Goal: Information Seeking & Learning: Learn about a topic

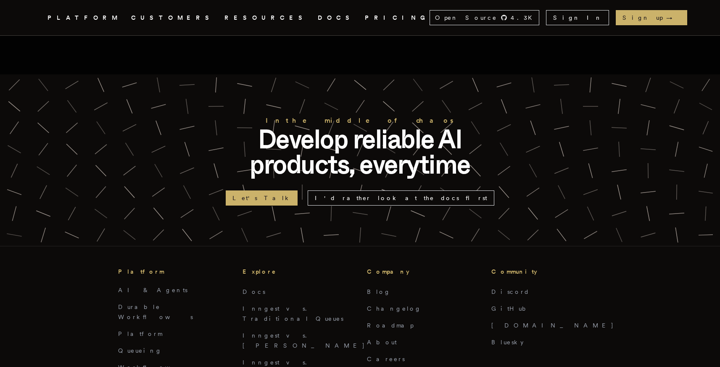
scroll to position [1750, 0]
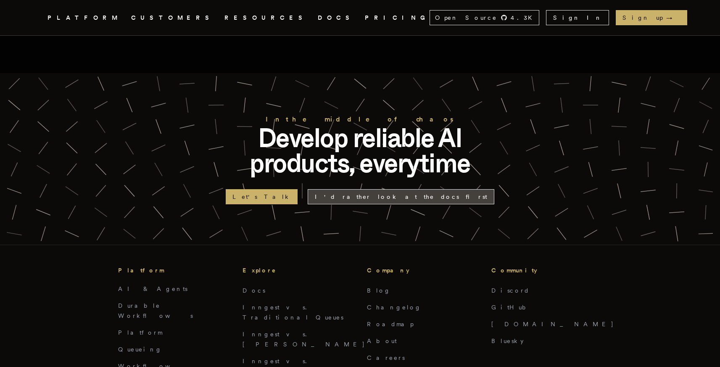
click at [367, 189] on link "I'd rather look at the docs first" at bounding box center [401, 196] width 187 height 15
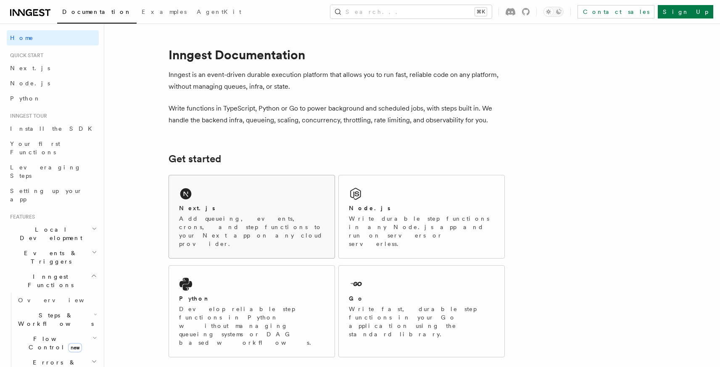
click at [202, 208] on div "Next.js" at bounding box center [251, 208] width 145 height 9
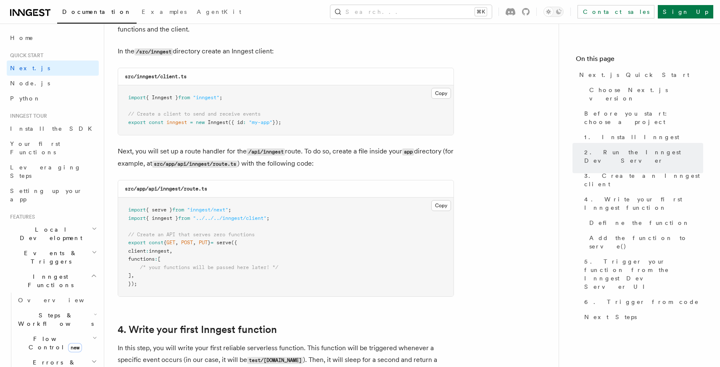
scroll to position [1072, 0]
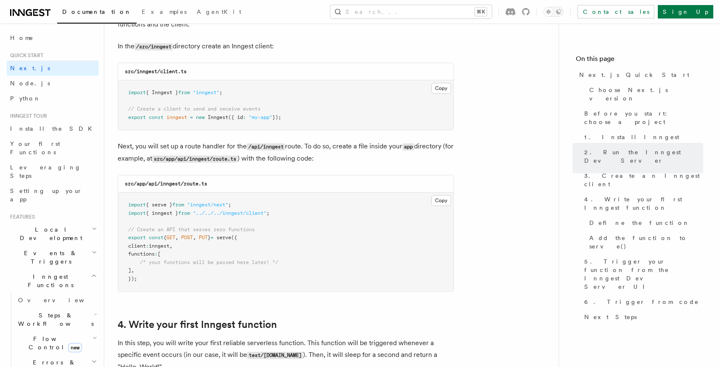
click at [60, 225] on span "Local Development" at bounding box center [49, 233] width 85 height 17
click at [55, 278] on span "Inngest Dev Server" at bounding box center [54, 285] width 72 height 15
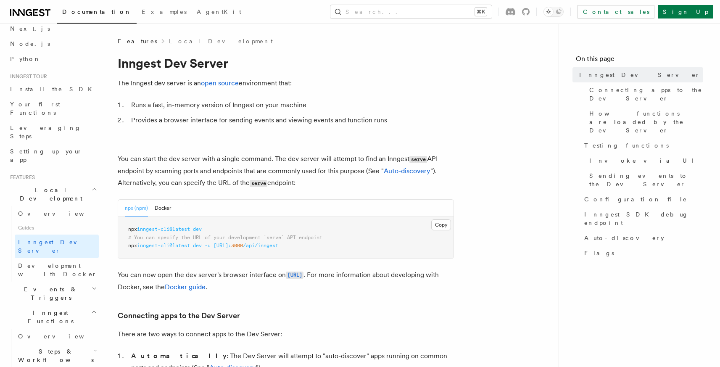
scroll to position [43, 0]
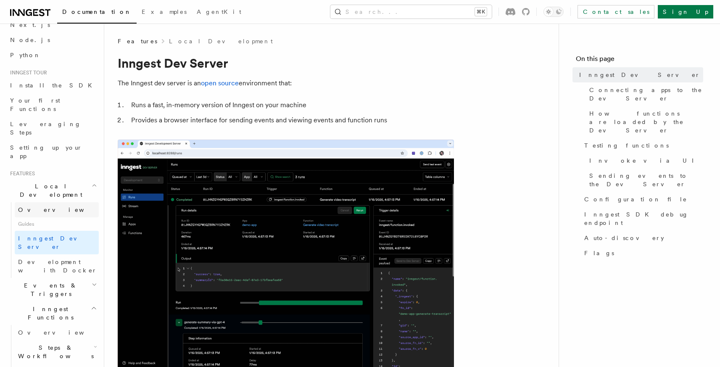
click at [37, 206] on span "Overview" at bounding box center [61, 209] width 87 height 7
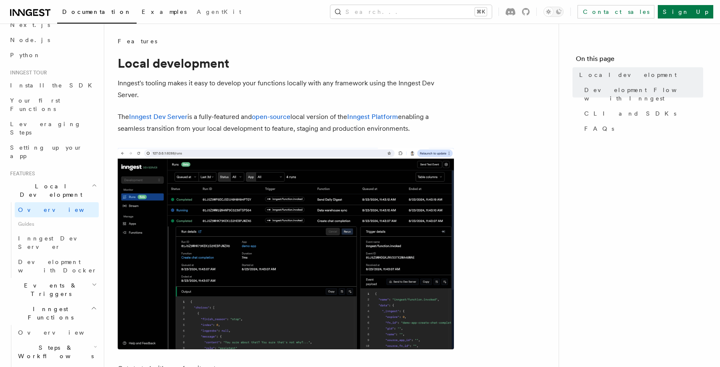
click at [142, 12] on span "Examples" at bounding box center [164, 11] width 45 height 7
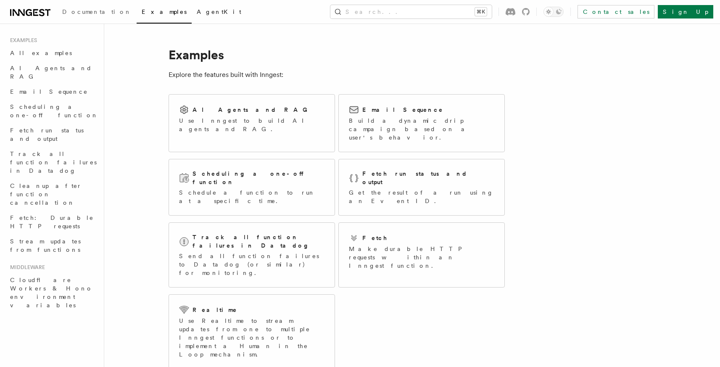
click at [197, 11] on span "AgentKit" at bounding box center [219, 11] width 45 height 7
